Goal: Information Seeking & Learning: Check status

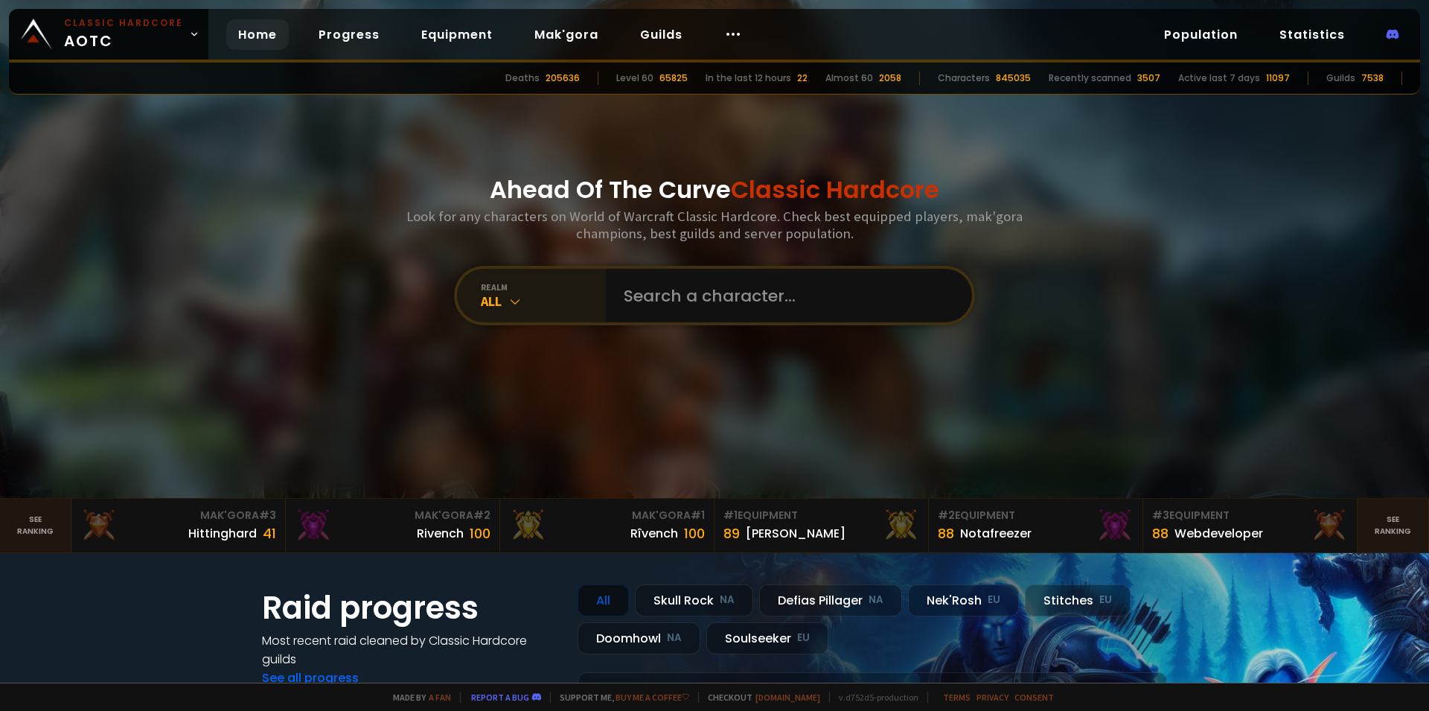
click at [518, 294] on div "All" at bounding box center [543, 300] width 125 height 17
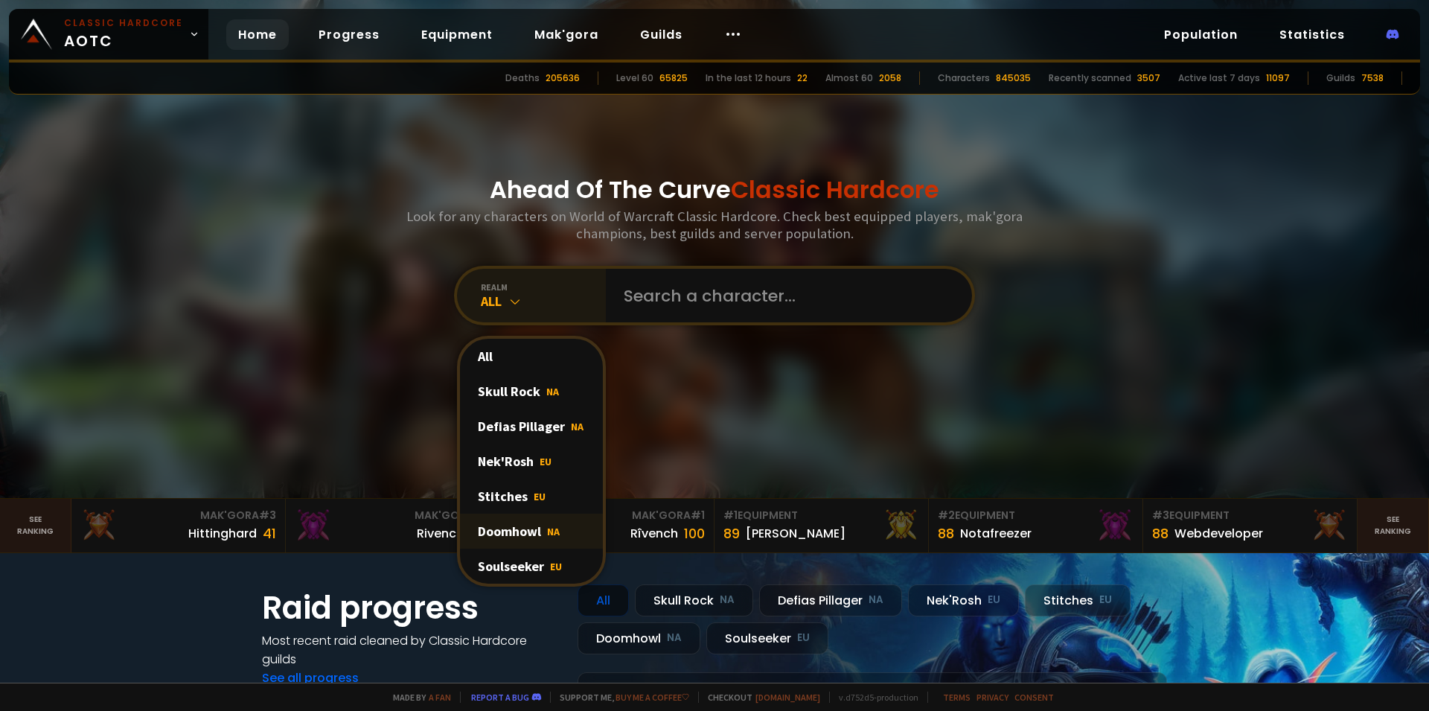
click at [516, 523] on div "Doomhowl NA" at bounding box center [531, 531] width 143 height 35
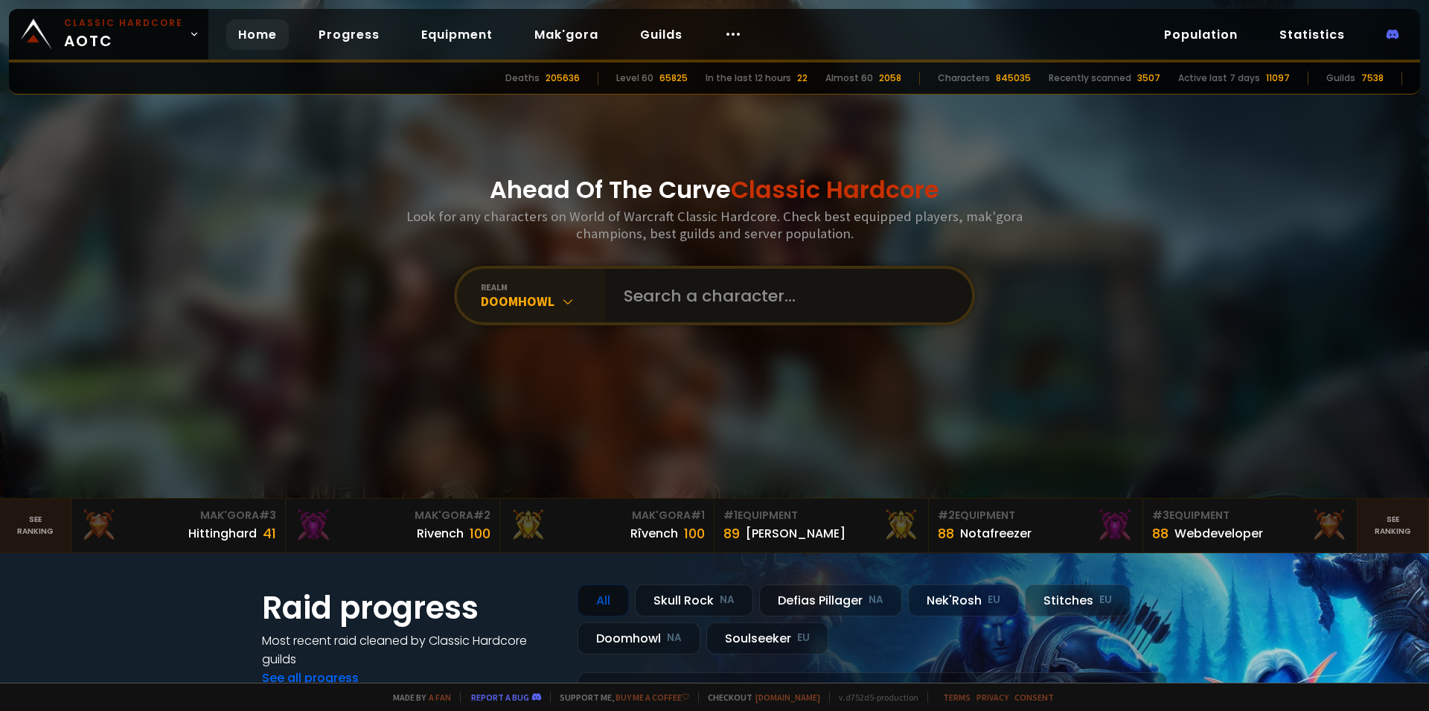
click at [668, 307] on input "text" at bounding box center [784, 296] width 339 height 54
type input "phos"
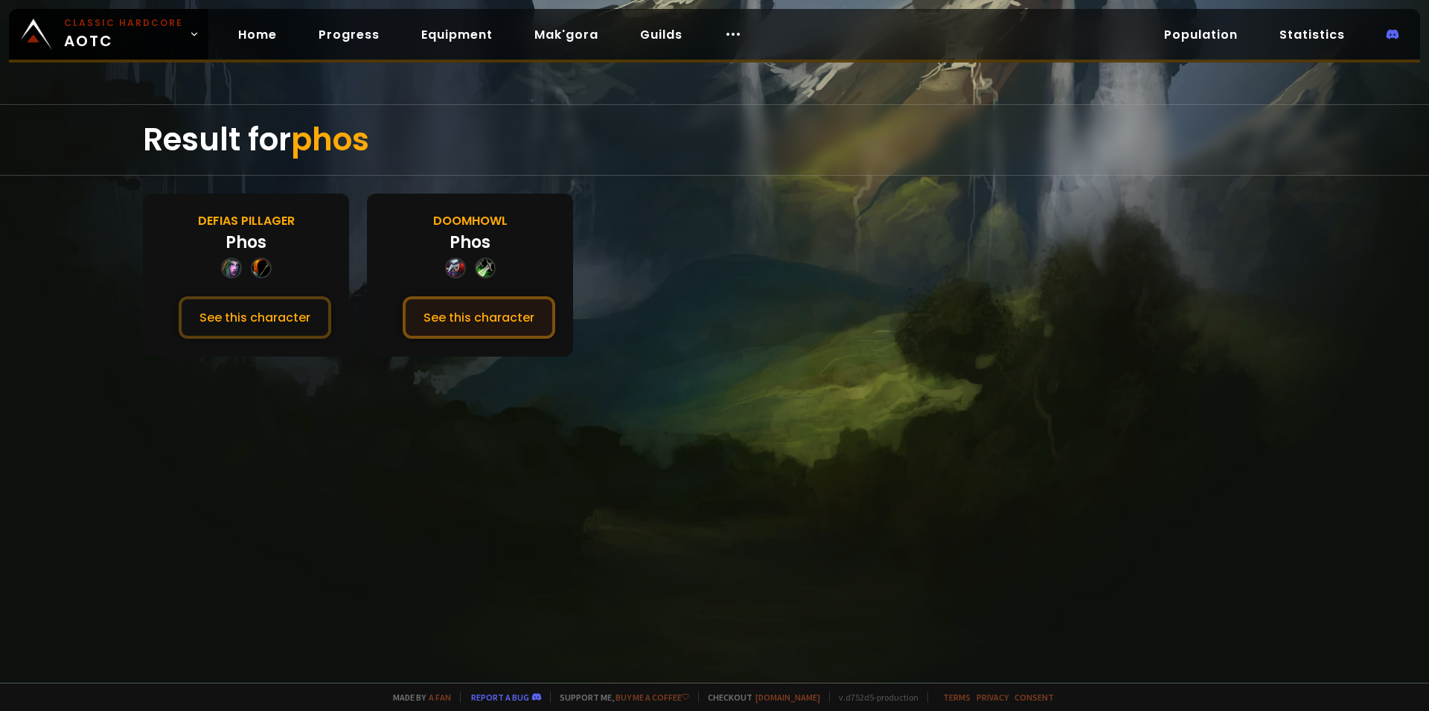
click at [482, 325] on button "See this character" at bounding box center [479, 317] width 153 height 42
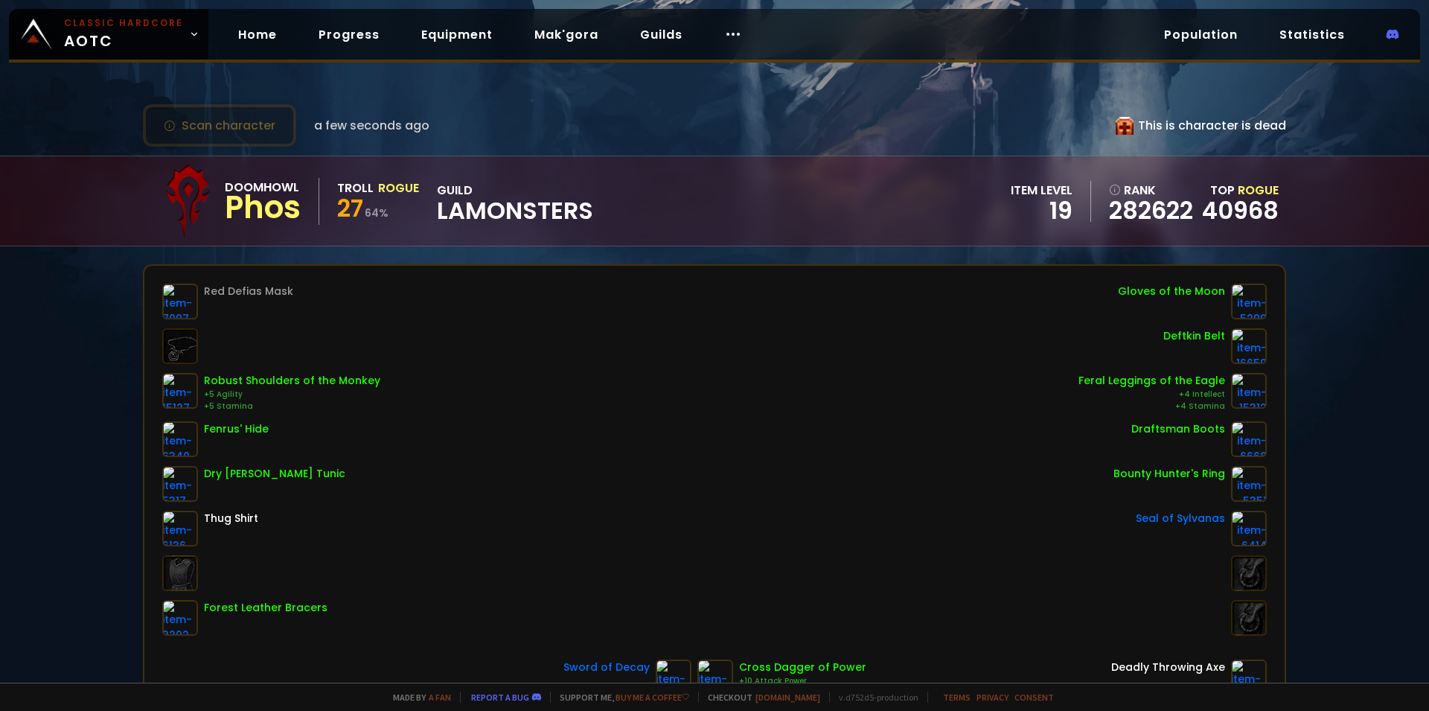
click at [531, 212] on span "Lamonsters" at bounding box center [515, 210] width 156 height 22
click at [521, 216] on span "Lamonsters" at bounding box center [515, 210] width 156 height 22
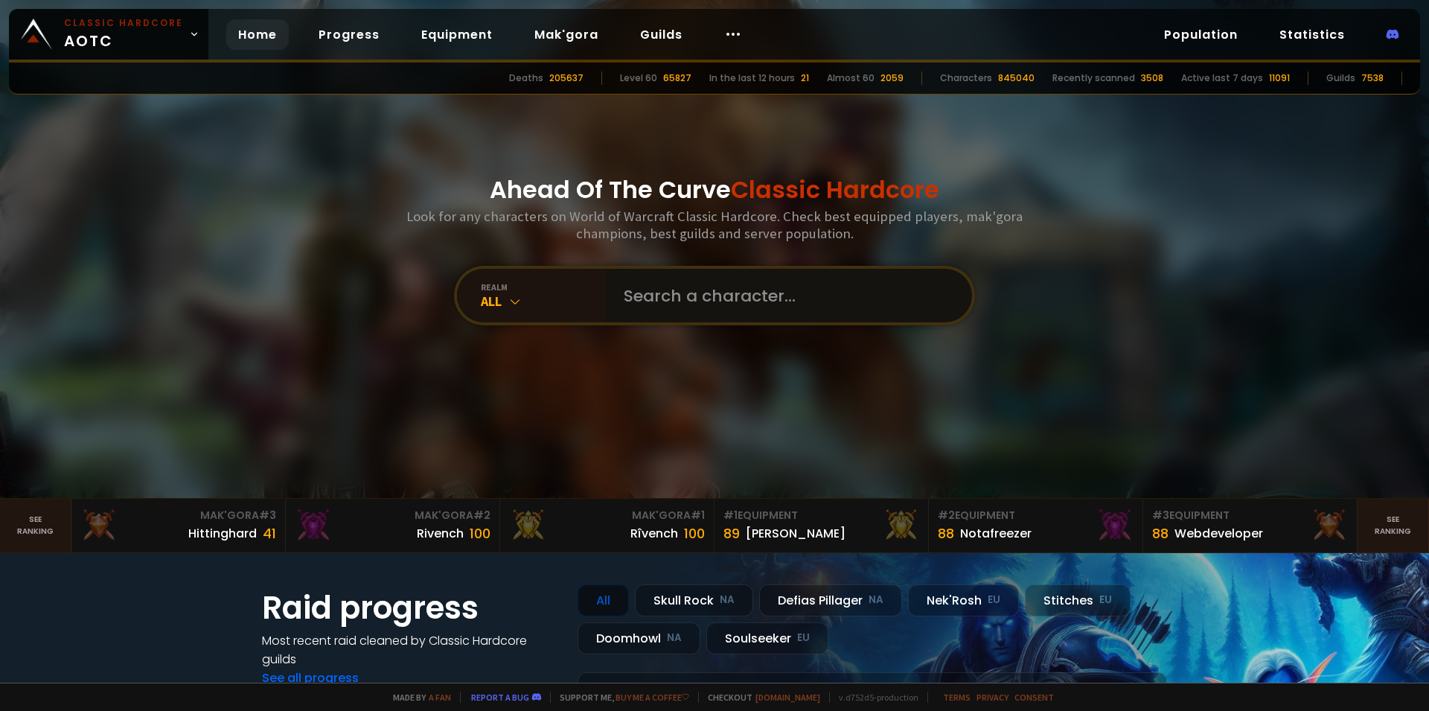
click at [711, 304] on input "text" at bounding box center [784, 296] width 339 height 54
type input "l"
click at [659, 31] on link "Guilds" at bounding box center [661, 34] width 66 height 31
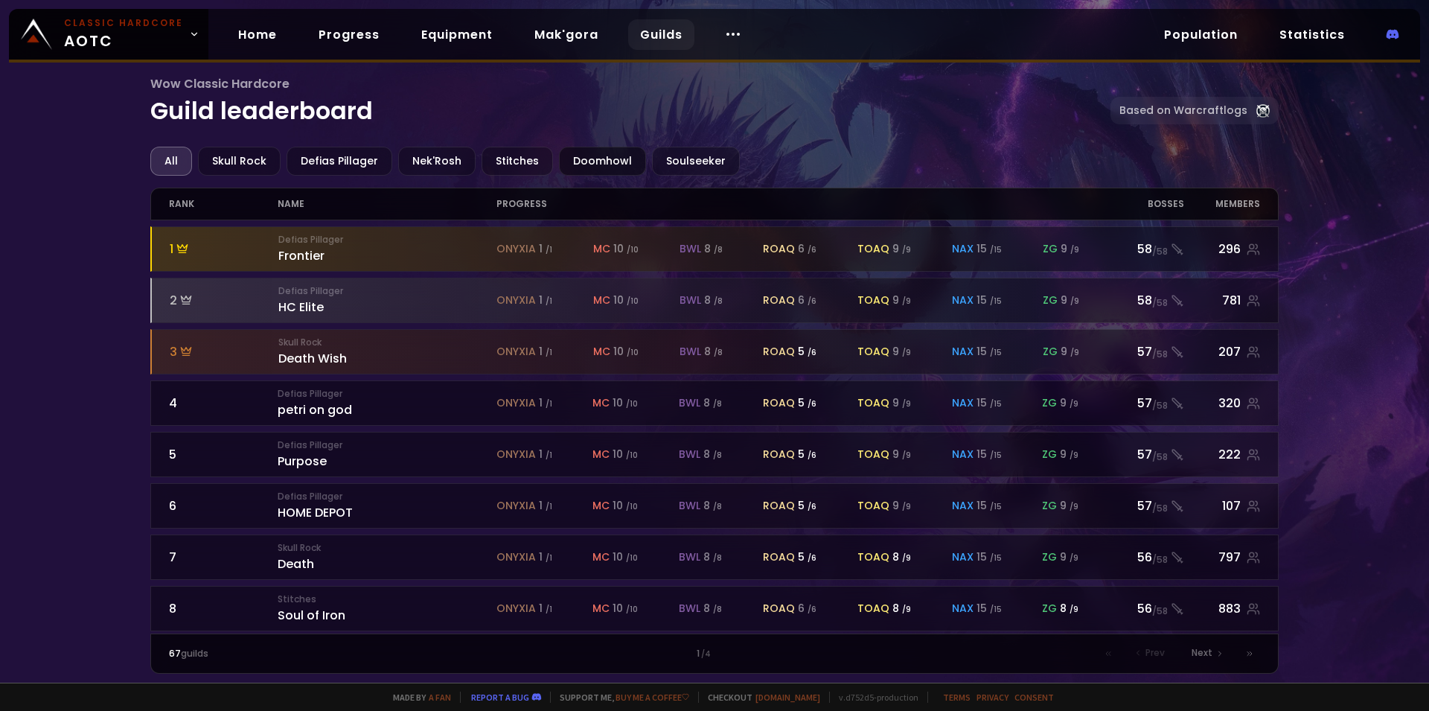
click at [601, 162] on div "Doomhowl" at bounding box center [602, 161] width 87 height 29
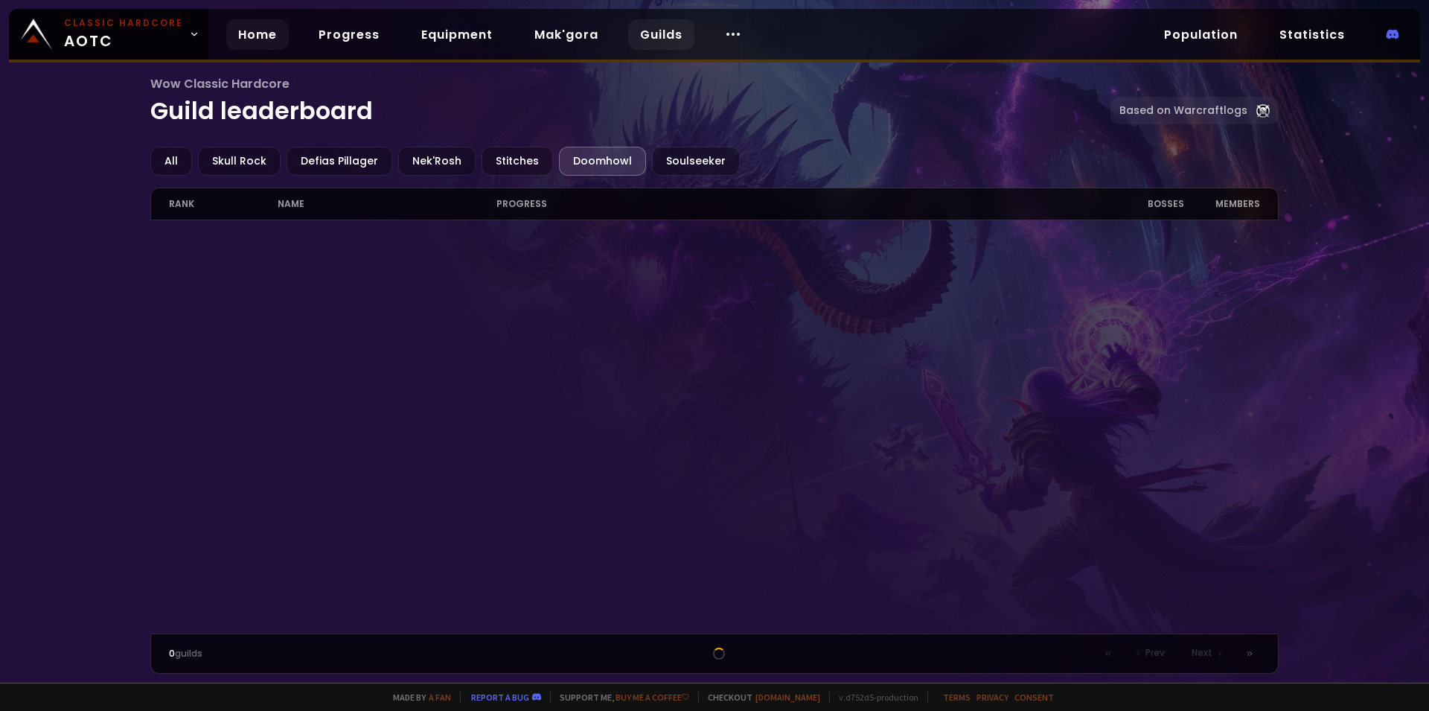
click at [256, 37] on link "Home" at bounding box center [257, 34] width 63 height 31
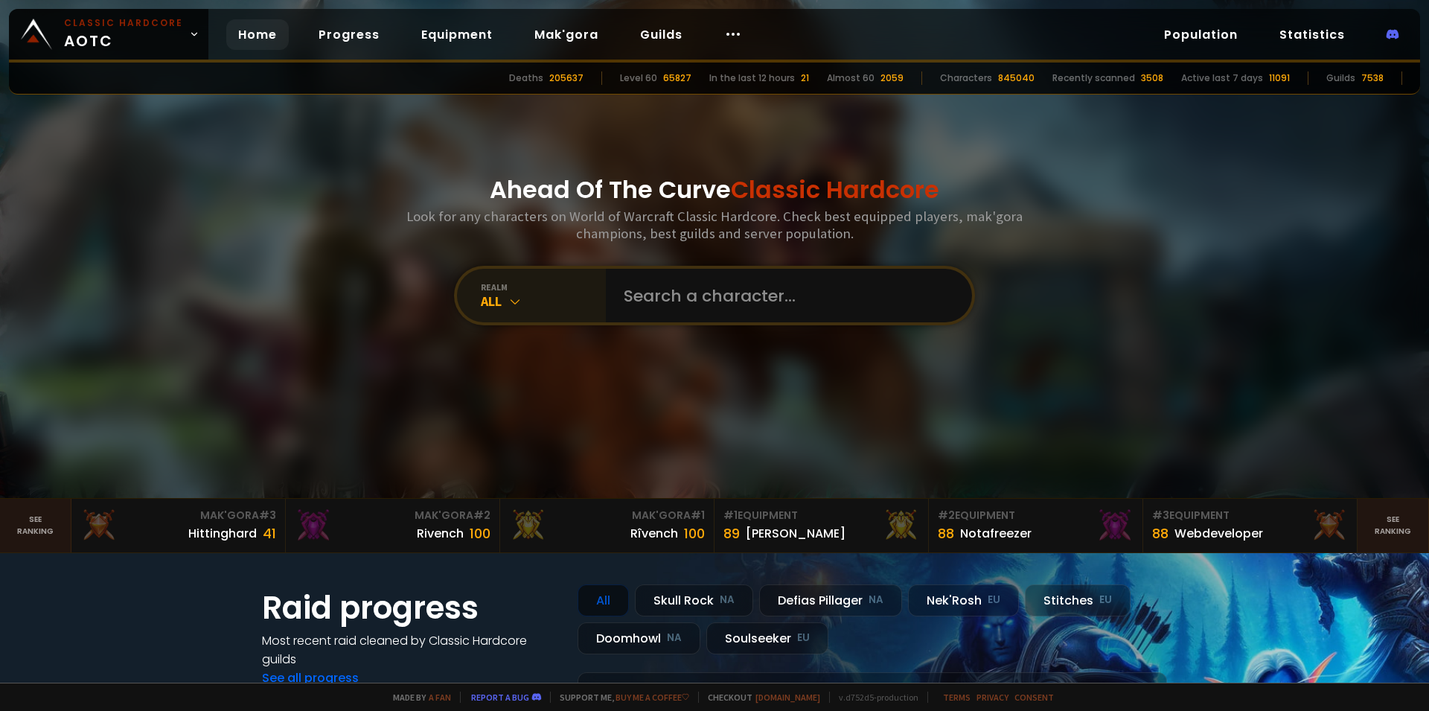
click at [513, 300] on icon at bounding box center [515, 301] width 15 height 15
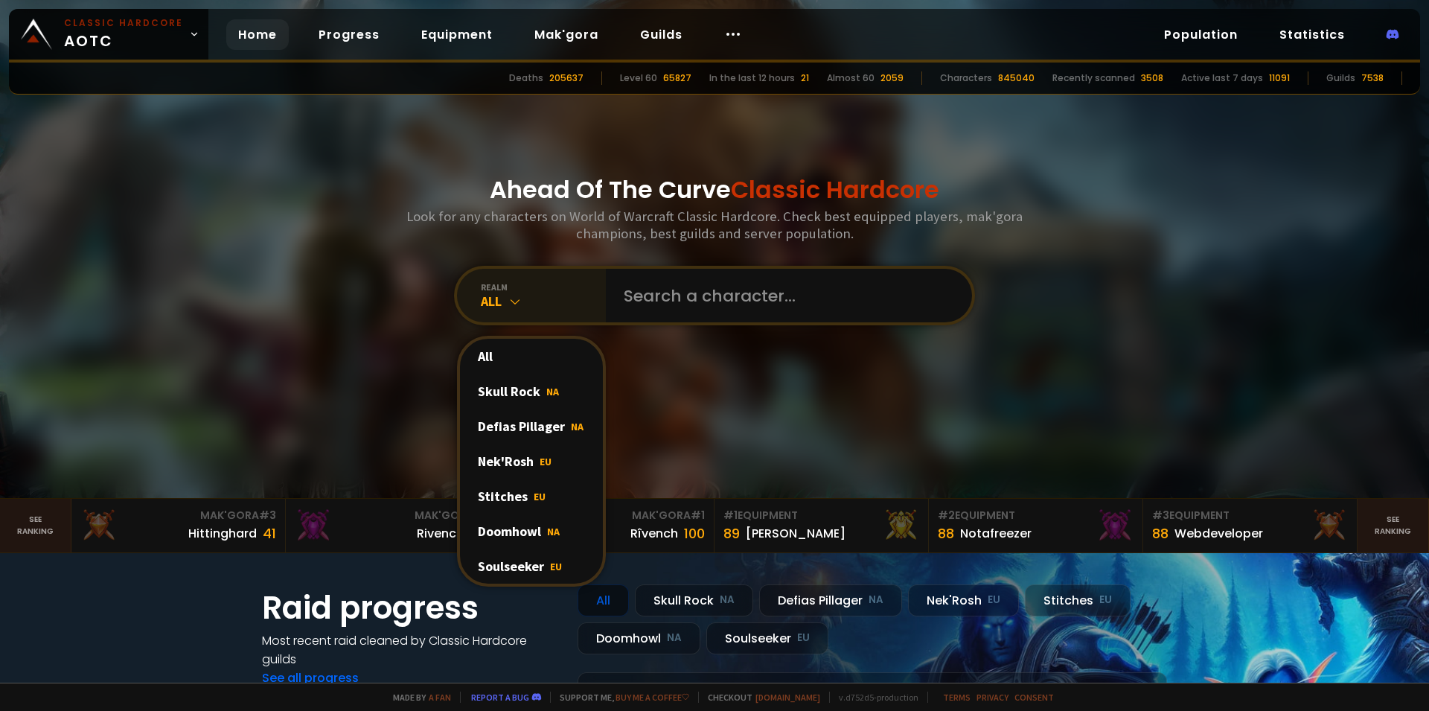
click at [513, 300] on icon at bounding box center [515, 301] width 15 height 15
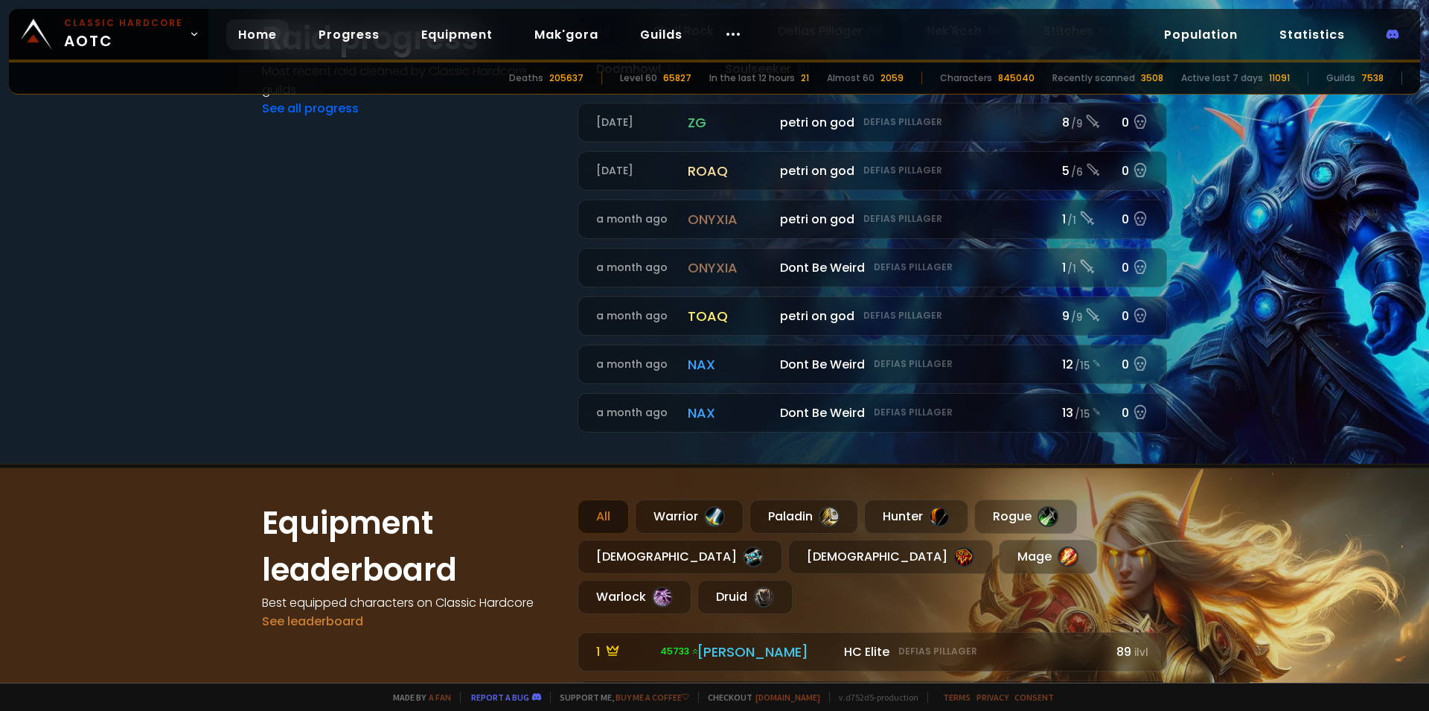
scroll to position [33, 0]
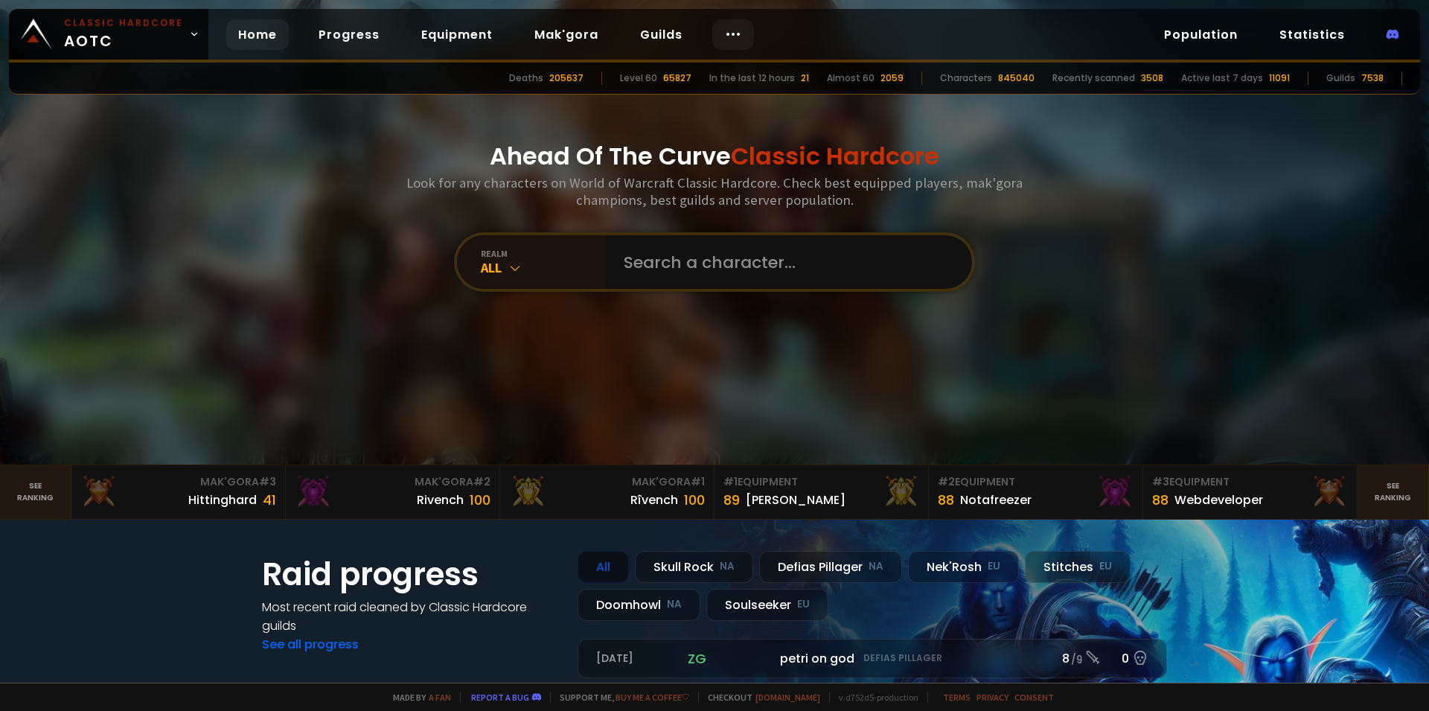
click at [714, 30] on div at bounding box center [733, 34] width 42 height 31
